Goal: Task Accomplishment & Management: Use online tool/utility

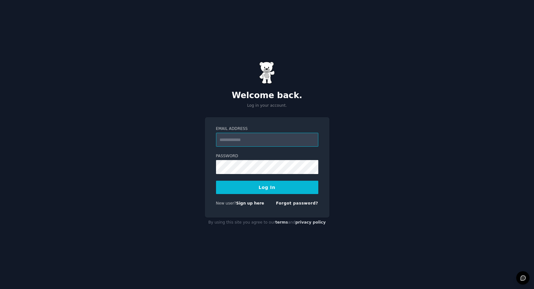
click at [248, 141] on input "Email Address" at bounding box center [267, 140] width 102 height 14
type input "**********"
click at [216, 181] on button "Log In" at bounding box center [267, 187] width 102 height 13
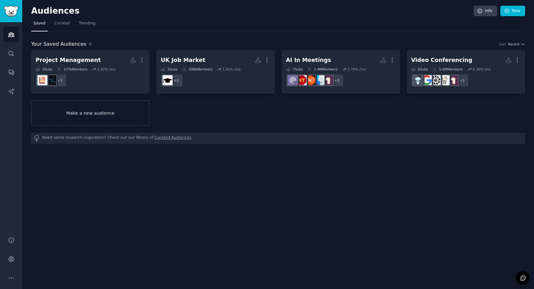
click at [100, 106] on link "Make a new audience" at bounding box center [90, 113] width 119 height 26
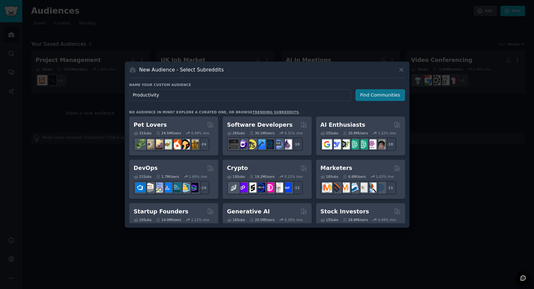
type input "Productivity"
click at [380, 97] on button "Find Communities" at bounding box center [381, 95] width 50 height 12
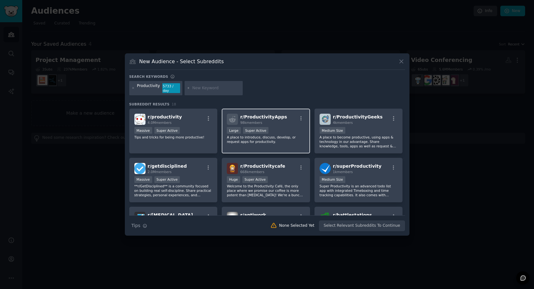
click at [277, 143] on p "A place to introduce, discuss, develop, or request apps for productivity." at bounding box center [266, 139] width 78 height 9
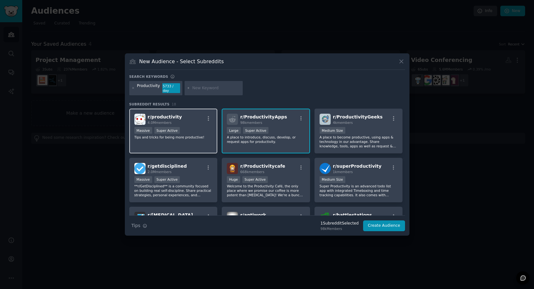
click at [177, 146] on div "r/ productivity 4.0M members Massive Super Active Tips and tricks for being mor…" at bounding box center [173, 131] width 88 height 45
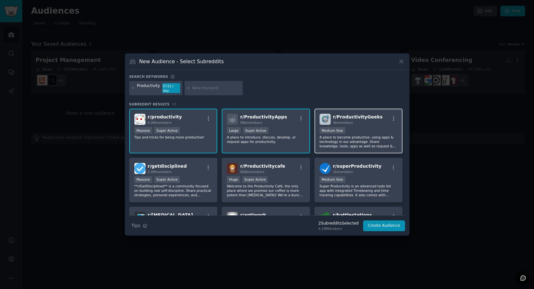
click at [355, 143] on p "A place to become productive, using apps & technology in our advantage. Share k…" at bounding box center [359, 141] width 78 height 13
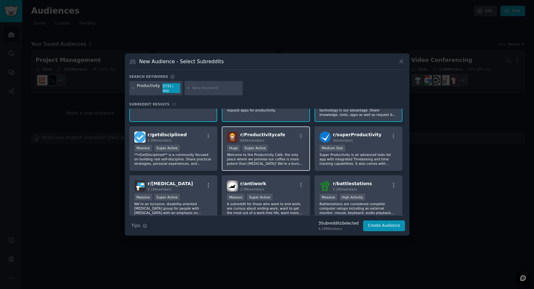
scroll to position [32, 0]
click at [283, 156] on p "Welcome to the Productivity Café, the only place where we promise our coffee is…" at bounding box center [266, 158] width 78 height 13
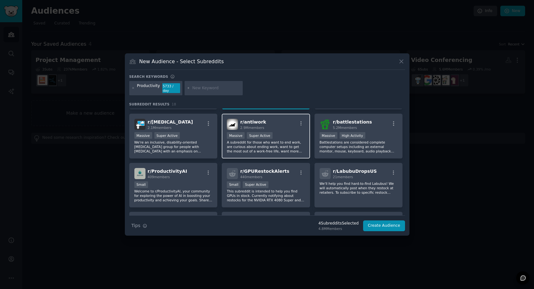
scroll to position [0, 0]
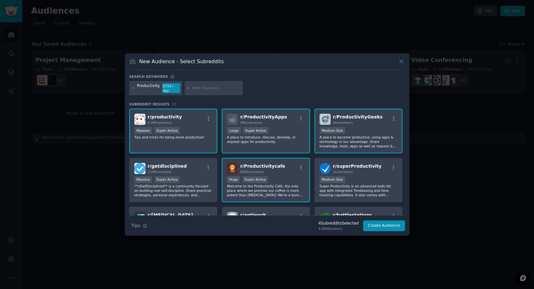
click at [280, 187] on p "Welcome to the Productivity Café, the only place where we promise our coffee is…" at bounding box center [266, 190] width 78 height 13
click at [301, 167] on icon "button" at bounding box center [301, 168] width 6 height 6
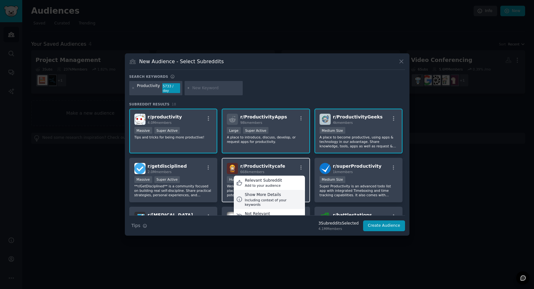
click at [268, 196] on div "Show More Details" at bounding box center [274, 195] width 58 height 6
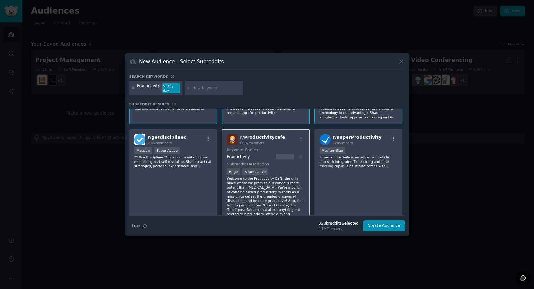
scroll to position [28, 0]
click at [268, 191] on p "Welcome to the Productivity Café, the only place where we promise our coffee is…" at bounding box center [266, 204] width 78 height 53
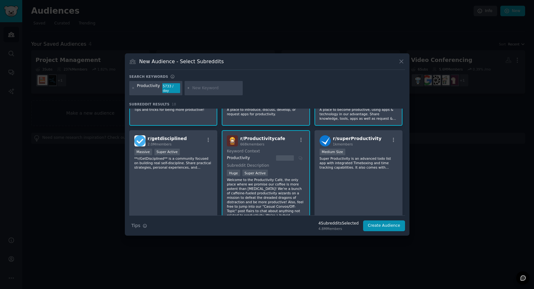
click at [284, 185] on p "Welcome to the Productivity Café, the only place where we promise our coffee is…" at bounding box center [266, 204] width 78 height 53
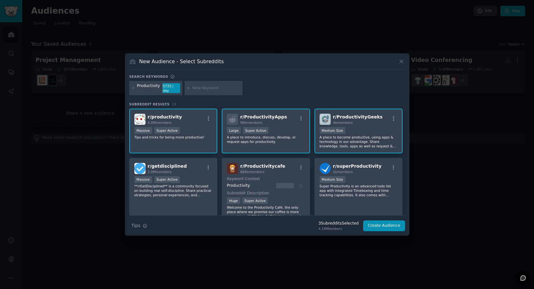
click at [354, 126] on div "r/ ProductivityGeeks 4k members Medium Size A place to become productive, using…" at bounding box center [359, 131] width 88 height 45
click at [156, 144] on div "r/ productivity 4.0M members Massive Super Active Tips and tricks for being mor…" at bounding box center [173, 131] width 88 height 45
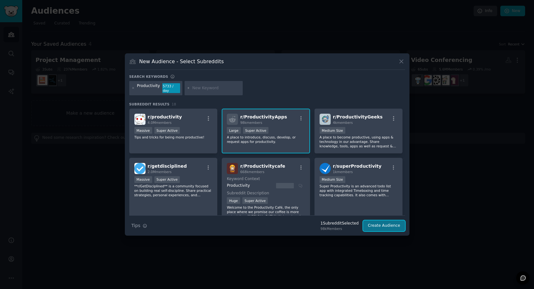
click at [384, 226] on button "Create Audience" at bounding box center [384, 226] width 42 height 11
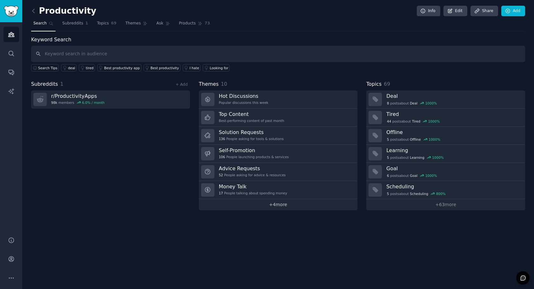
click at [275, 206] on link "+ 4 more" at bounding box center [278, 204] width 159 height 11
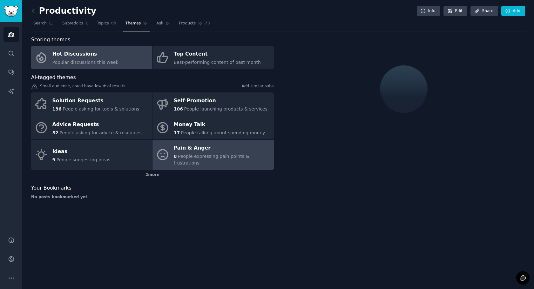
click at [218, 148] on div "Pain & Anger" at bounding box center [222, 148] width 97 height 10
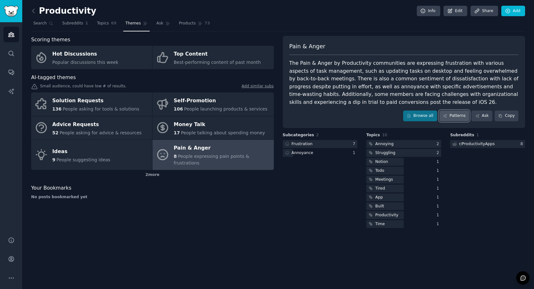
click at [459, 117] on link "Patterns" at bounding box center [454, 116] width 30 height 11
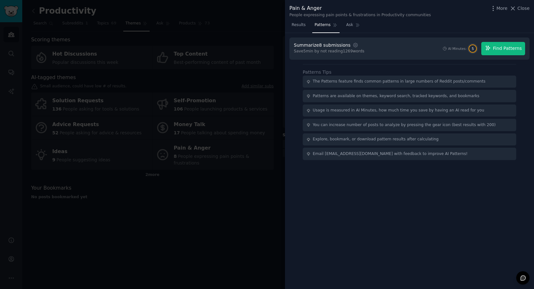
click at [500, 54] on button "Find Patterns" at bounding box center [503, 48] width 44 height 13
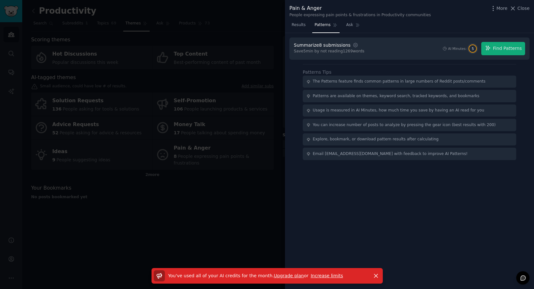
click at [323, 275] on link "Increase limits" at bounding box center [327, 275] width 32 height 5
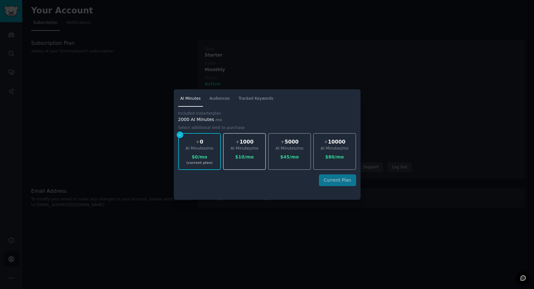
click at [235, 159] on div "$ 10 /mo" at bounding box center [245, 157] width 42 height 7
click at [272, 70] on div at bounding box center [267, 144] width 534 height 289
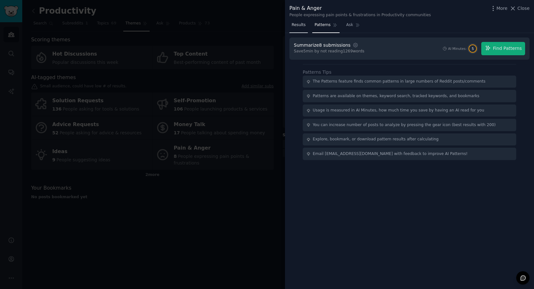
click at [302, 27] on span "Results" at bounding box center [299, 25] width 14 height 6
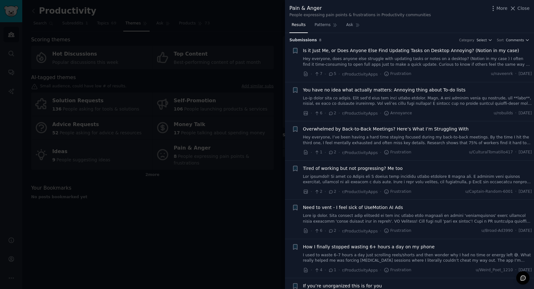
click at [391, 127] on span "Overwhelmed by Back-to-Back Meetings? Here’s What I’m Struggling With" at bounding box center [386, 129] width 166 height 7
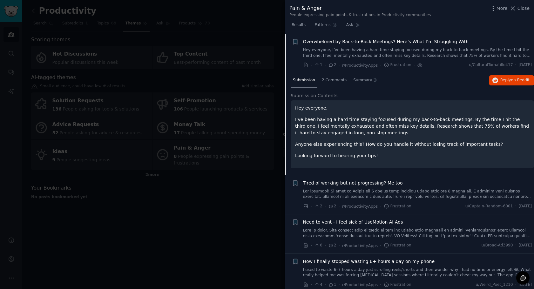
scroll to position [88, 0]
click at [243, 215] on div at bounding box center [267, 144] width 534 height 289
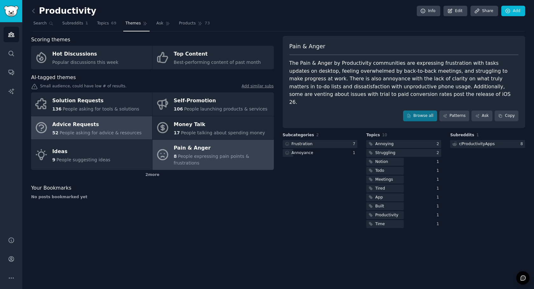
click at [109, 124] on div "Advice Requests" at bounding box center [96, 124] width 89 height 10
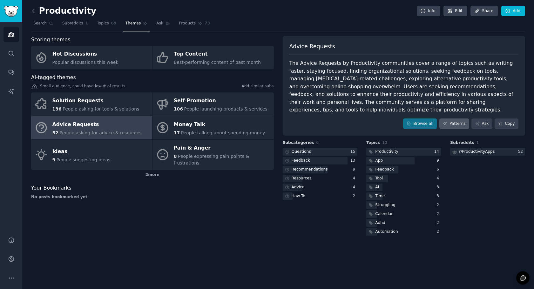
click at [455, 125] on link "Patterns" at bounding box center [454, 124] width 30 height 11
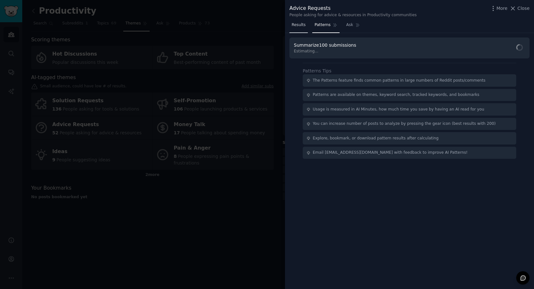
click at [299, 28] on span "Results" at bounding box center [299, 25] width 14 height 6
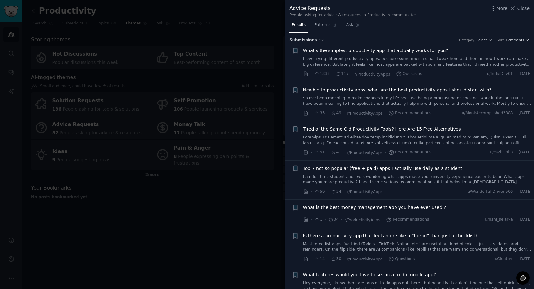
click at [370, 51] on span "What's the simplest productivity app that actually works for you?" at bounding box center [375, 50] width 145 height 7
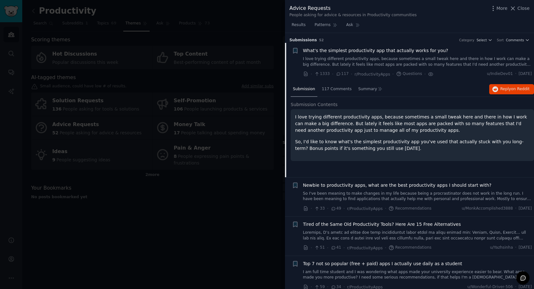
scroll to position [10, 0]
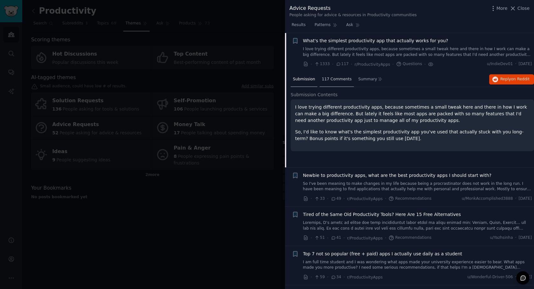
click at [338, 83] on div "117 Comments" at bounding box center [337, 79] width 34 height 15
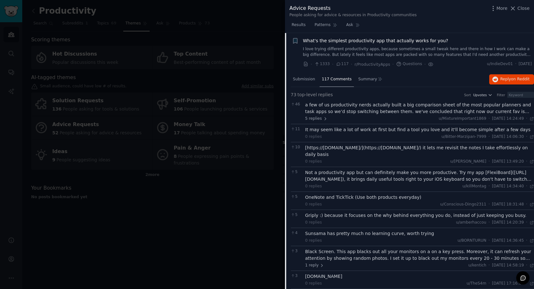
click at [250, 173] on div at bounding box center [267, 144] width 534 height 289
